Goal: Task Accomplishment & Management: Use online tool/utility

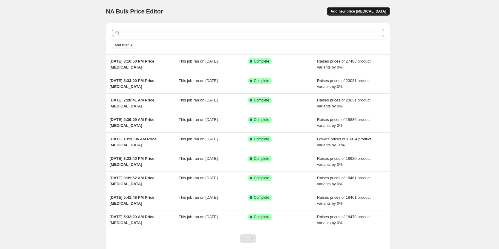
click at [376, 11] on span "Add new price [MEDICAL_DATA]" at bounding box center [358, 11] width 56 height 5
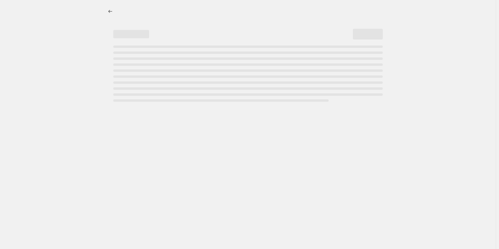
select select "percentage"
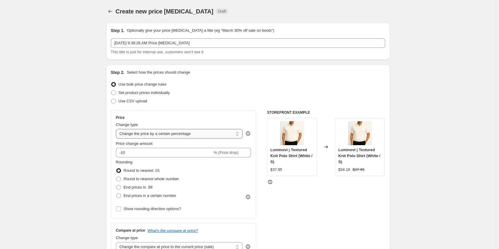
click at [170, 137] on select "Change the price to a certain amount Change the price by a certain amount Chang…" at bounding box center [179, 134] width 127 height 10
click at [200, 135] on select "Change the price to a certain amount Change the price by a certain amount Chang…" at bounding box center [179, 134] width 127 height 10
click at [199, 136] on select "Change the price to a certain amount Change the price by a certain amount Chang…" at bounding box center [179, 134] width 127 height 10
click at [211, 135] on select "Change the price to a certain amount Change the price by a certain amount Chang…" at bounding box center [179, 134] width 127 height 10
click at [209, 133] on select "Change the price to a certain amount Change the price by a certain amount Chang…" at bounding box center [179, 134] width 127 height 10
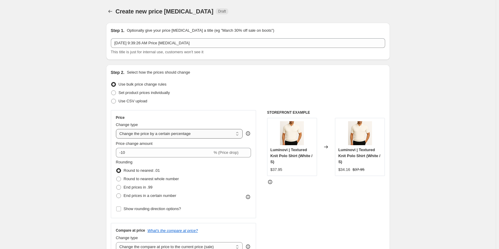
click at [117, 129] on select "Change the price to a certain amount Change the price by a certain amount Chang…" at bounding box center [179, 134] width 127 height 10
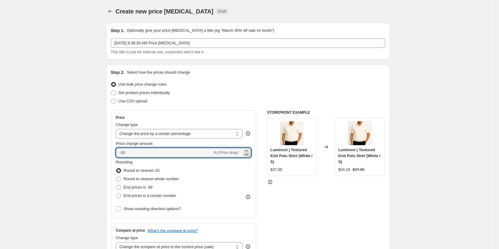
click at [249, 152] on icon at bounding box center [247, 154] width 6 height 6
click at [249, 154] on icon at bounding box center [247, 154] width 6 height 6
click at [249, 151] on icon at bounding box center [247, 154] width 6 height 6
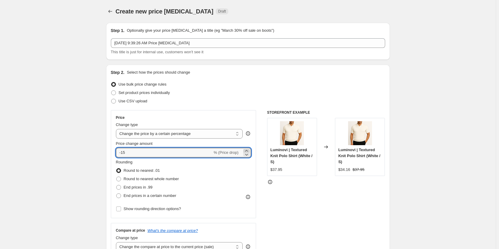
click at [249, 150] on icon at bounding box center [247, 151] width 6 height 6
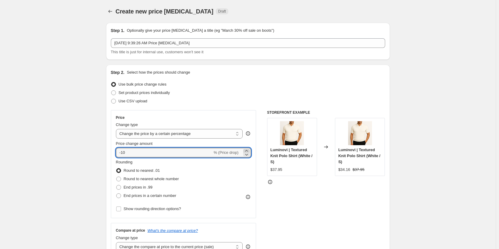
click at [249, 150] on icon at bounding box center [247, 151] width 6 height 6
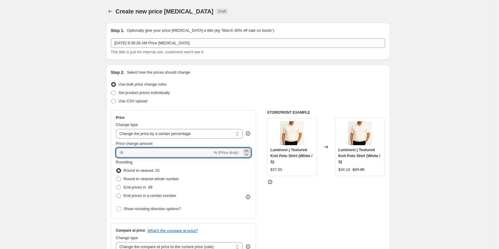
click at [249, 150] on icon at bounding box center [247, 151] width 6 height 6
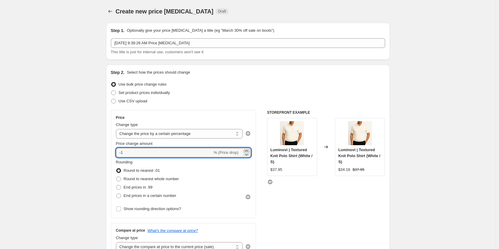
type input "0"
click at [135, 187] on span "End prices in .99" at bounding box center [138, 187] width 29 height 4
click at [117, 185] on input "End prices in .99" at bounding box center [116, 185] width 0 height 0
radio input "true"
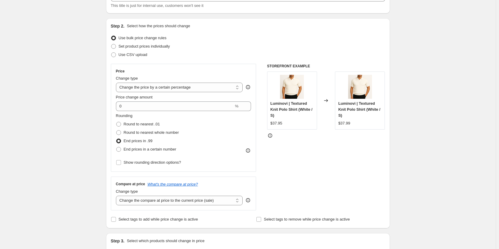
scroll to position [60, 0]
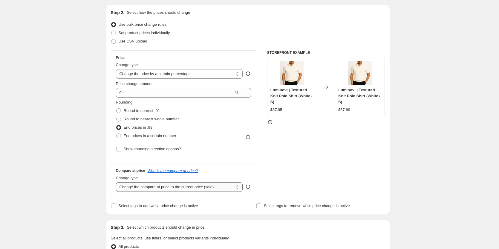
click at [219, 186] on select "Change the compare at price to the current price (sale) Change the compare at p…" at bounding box center [179, 187] width 127 height 10
select select "remove"
click at [117, 182] on select "Change the compare at price to the current price (sale) Change the compare at p…" at bounding box center [179, 187] width 127 height 10
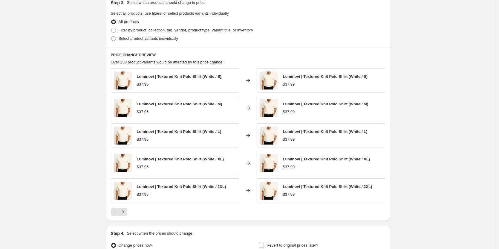
scroll to position [349, 0]
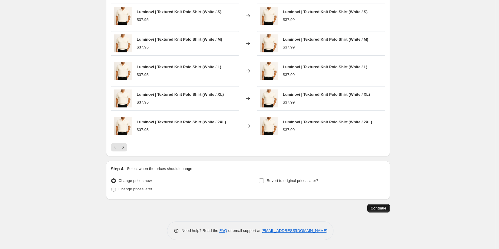
click at [386, 206] on span "Continue" at bounding box center [379, 208] width 16 height 5
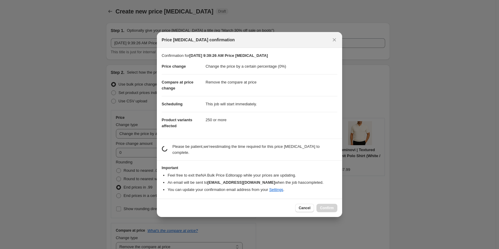
scroll to position [0, 0]
